Goal: Consume media (video, audio)

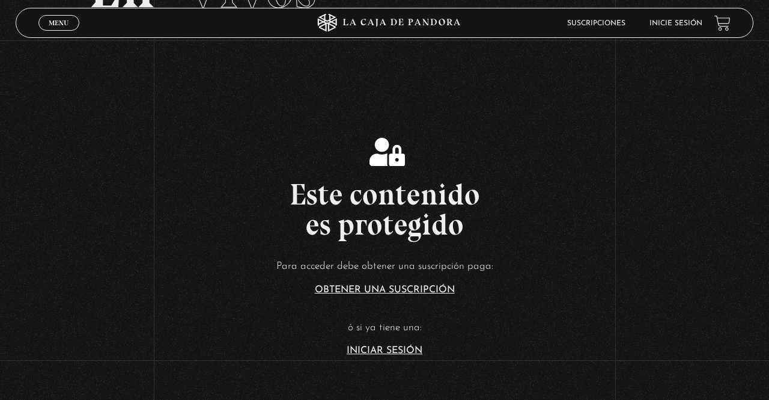
scroll to position [152, 0]
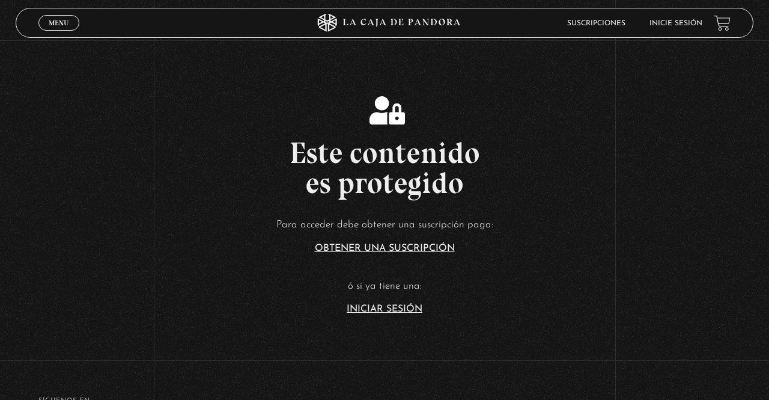
click at [362, 296] on p "ó si ya tiene una:" at bounding box center [384, 286] width 769 height 19
click at [371, 314] on link "Iniciar Sesión" at bounding box center [385, 309] width 76 height 10
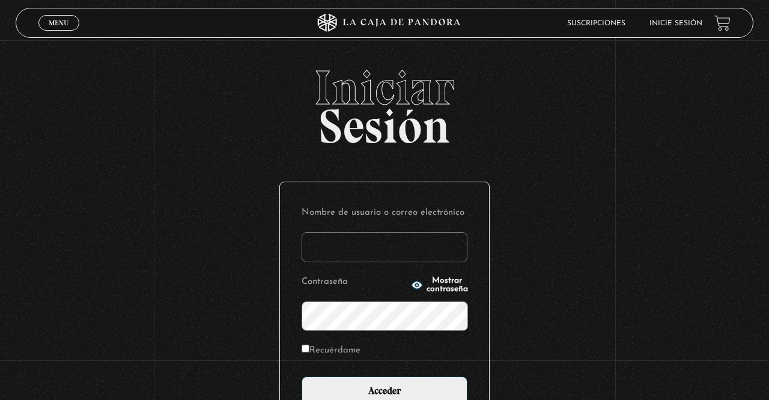
click at [334, 250] on input "Nombre de usuario o correo electrónico" at bounding box center [385, 247] width 166 height 30
type input "YoliG"
click at [302, 376] on input "Acceder" at bounding box center [385, 391] width 166 height 30
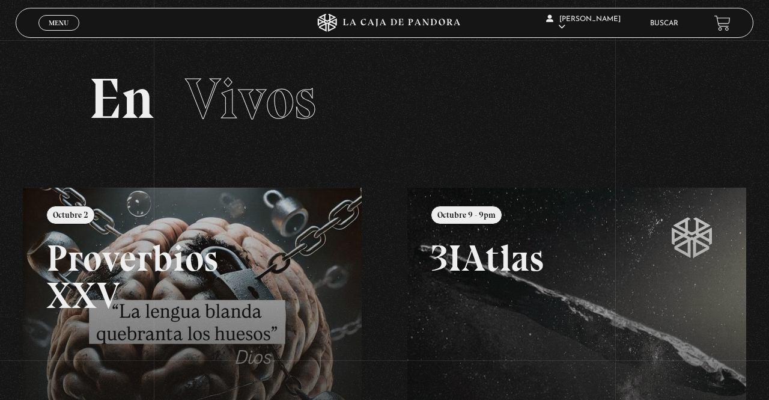
click at [52, 26] on span "Menu" at bounding box center [59, 22] width 20 height 7
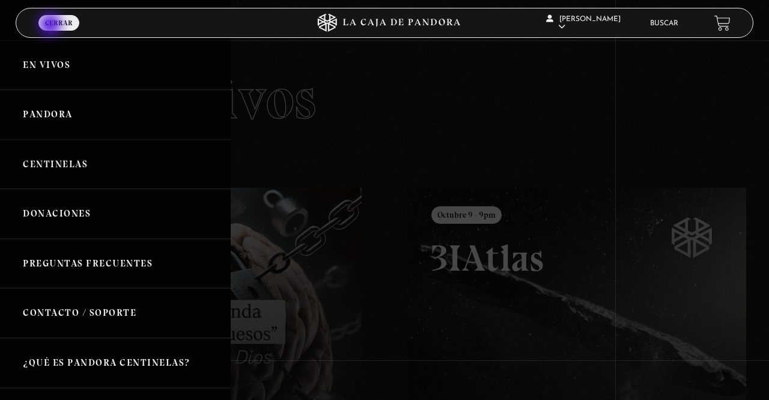
click at [28, 163] on link "Centinelas" at bounding box center [115, 164] width 231 height 50
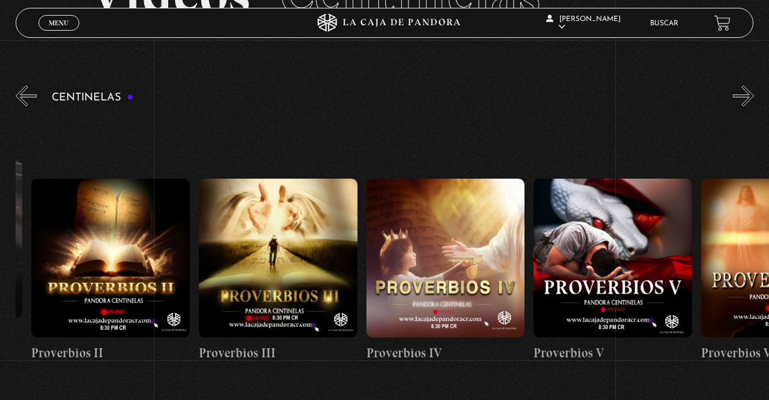
scroll to position [0, 658]
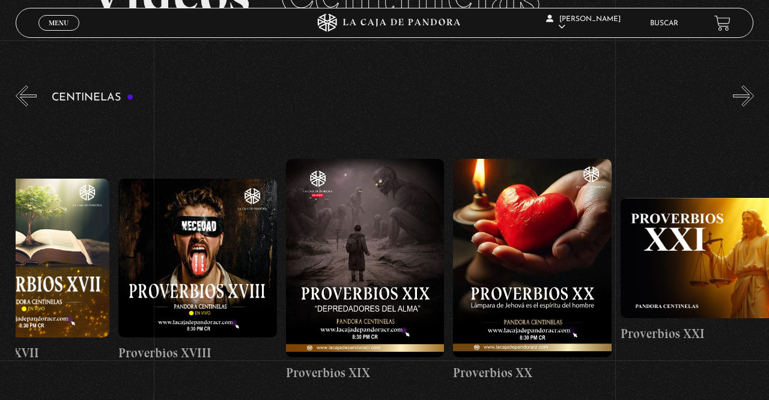
click at [744, 95] on button "»" at bounding box center [743, 95] width 21 height 21
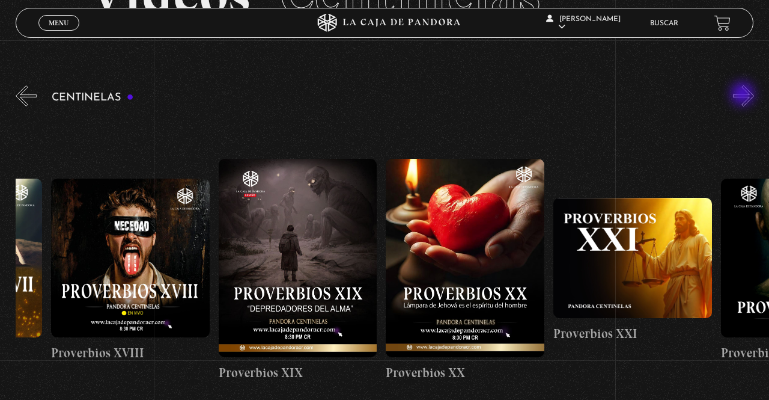
scroll to position [0, 3350]
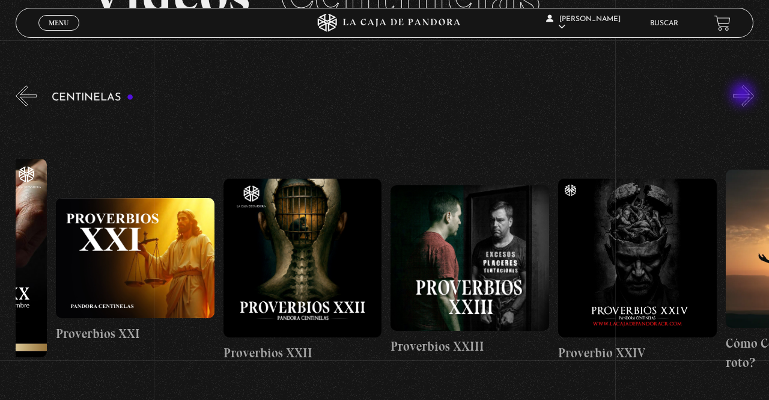
click at [750, 100] on button "»" at bounding box center [743, 95] width 21 height 21
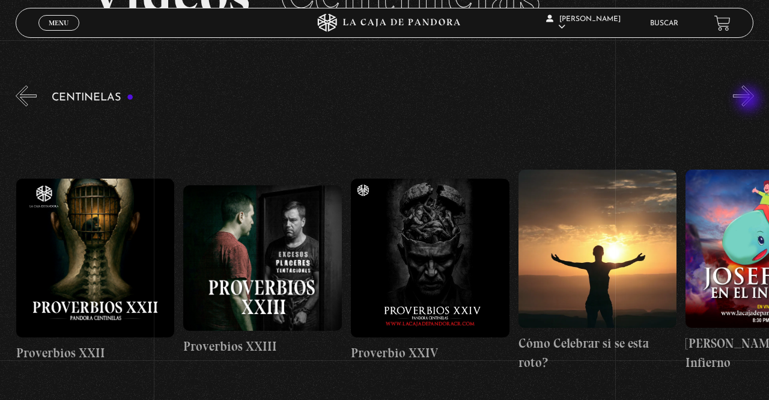
click at [748, 102] on button "»" at bounding box center [743, 95] width 21 height 21
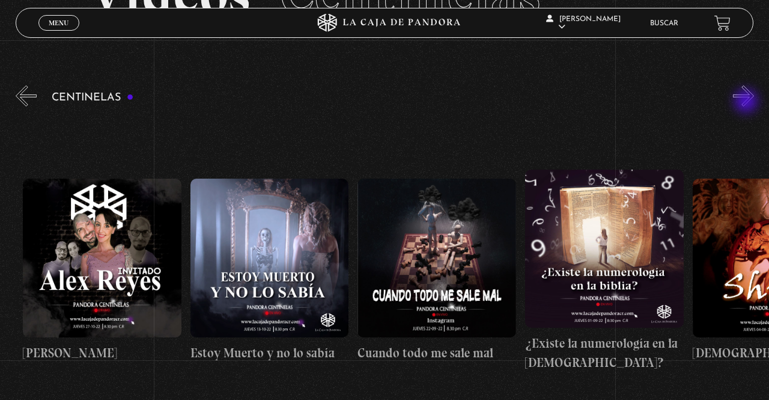
scroll to position [0, 9037]
click at [306, 250] on figure at bounding box center [270, 258] width 159 height 159
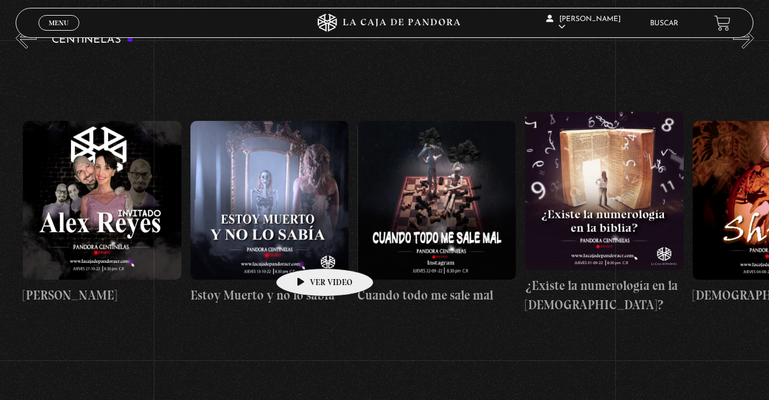
scroll to position [0, 9045]
